Goal: Task Accomplishment & Management: Manage account settings

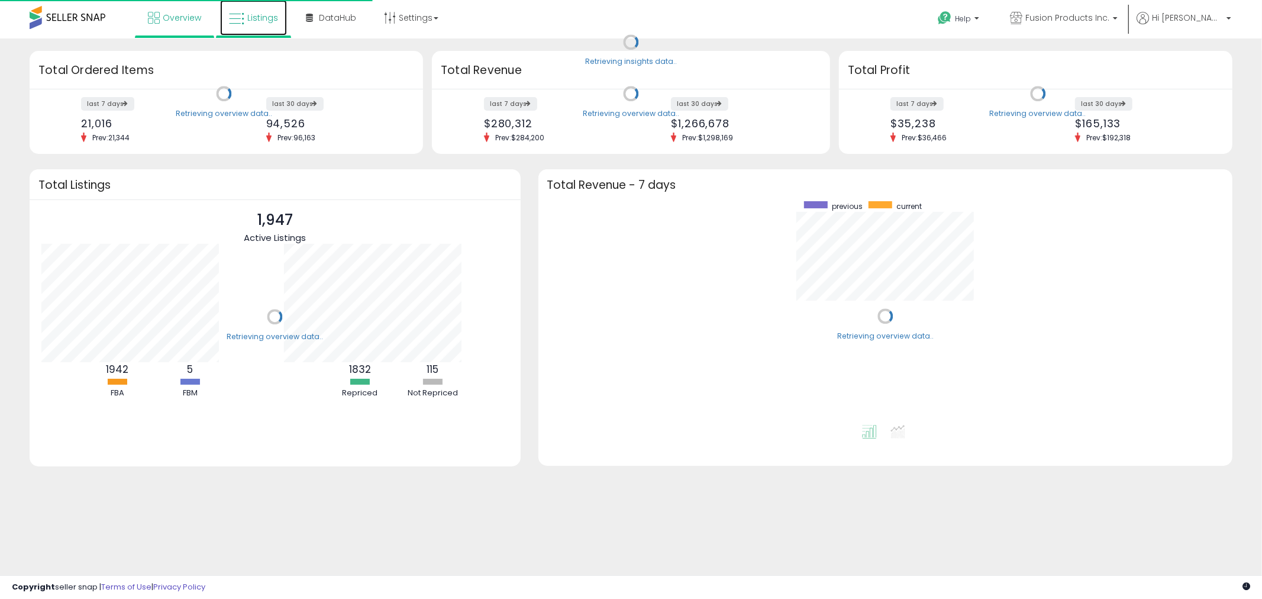
click at [247, 15] on span "Listings" at bounding box center [262, 18] width 31 height 12
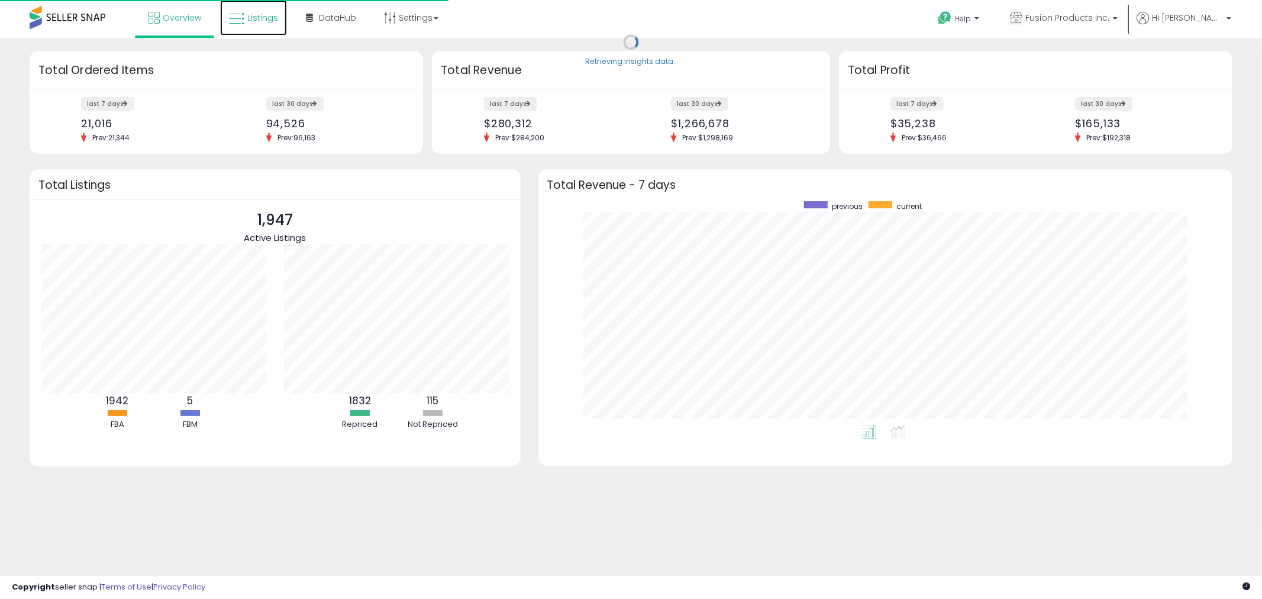
scroll to position [223, 671]
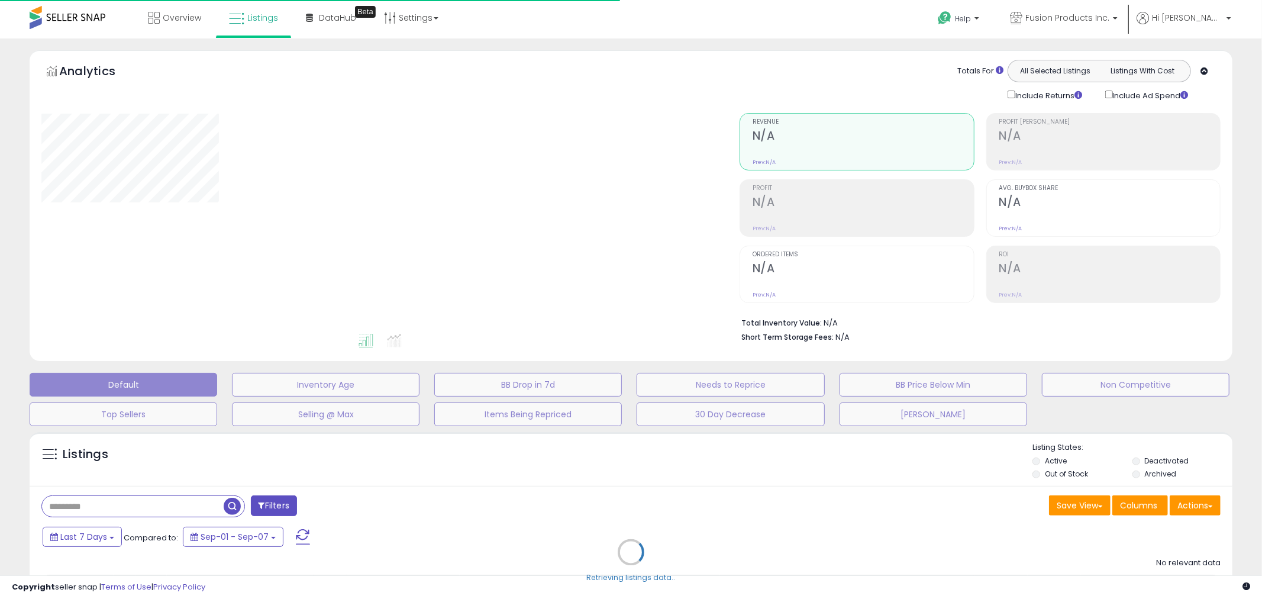
type input "**********"
